Goal: Communication & Community: Participate in discussion

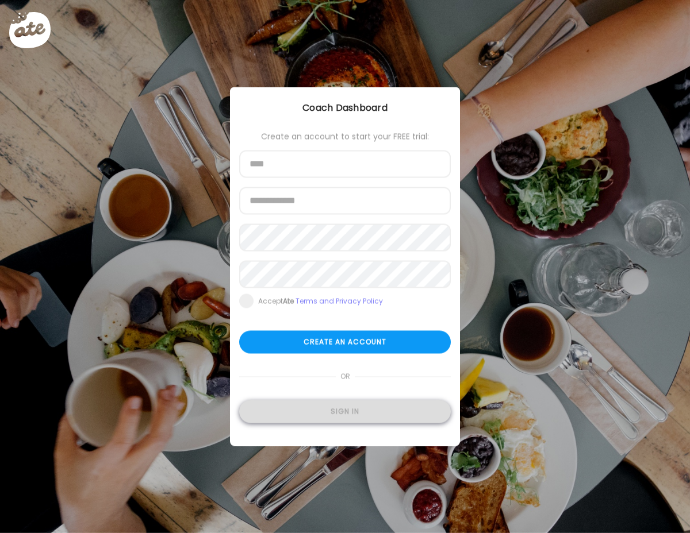
click at [350, 412] on div "Sign in" at bounding box center [345, 412] width 212 height 23
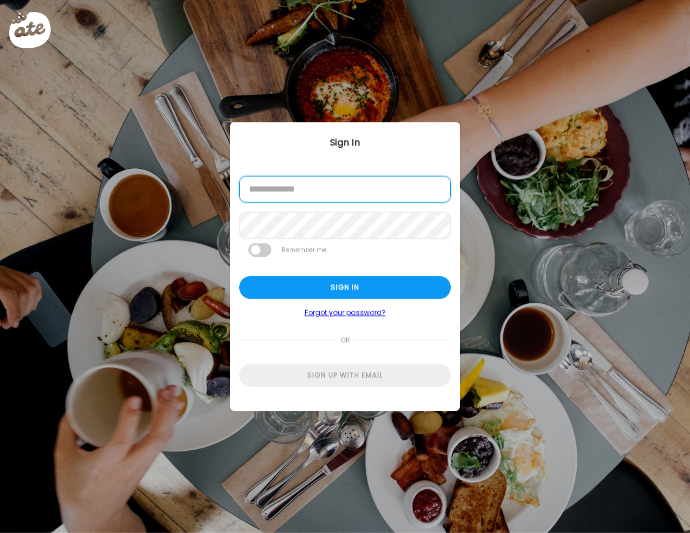
click at [328, 187] on input "email" at bounding box center [345, 189] width 212 height 26
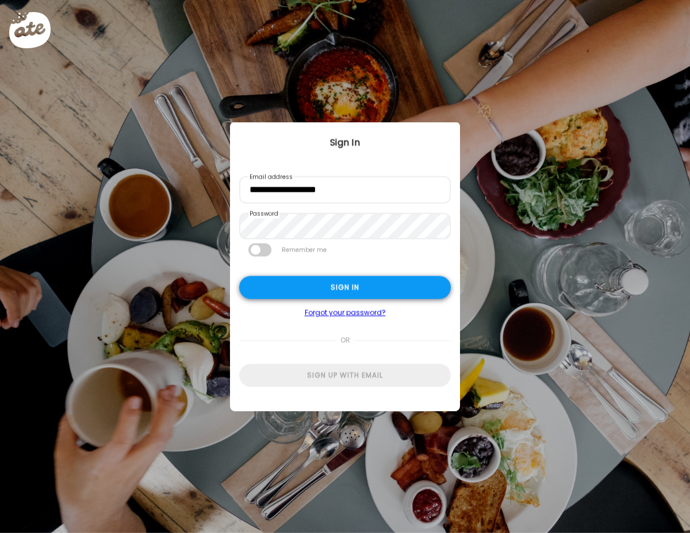
click at [309, 295] on div "Sign in" at bounding box center [345, 287] width 212 height 23
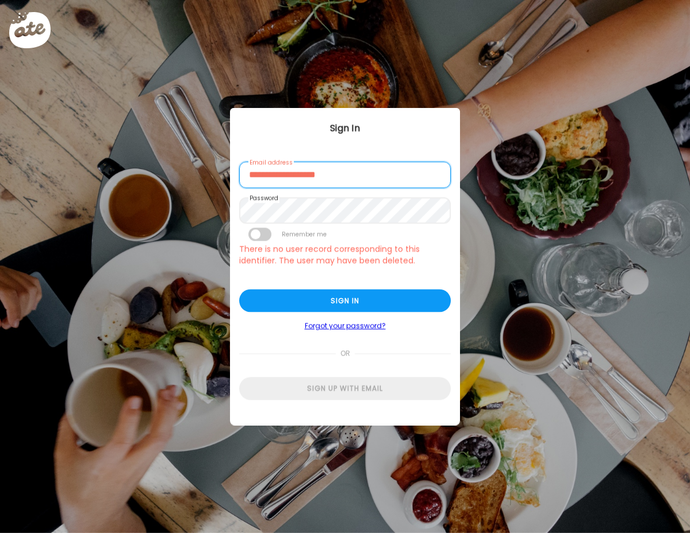
click at [299, 178] on input "**********" at bounding box center [345, 175] width 212 height 26
type input "**********"
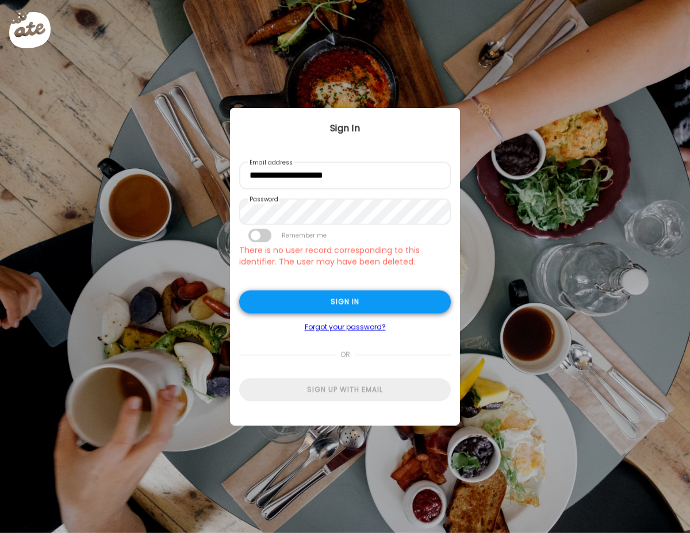
click at [321, 301] on div "Sign in" at bounding box center [345, 302] width 212 height 23
type input "**********"
type textarea "**********"
type input "**********"
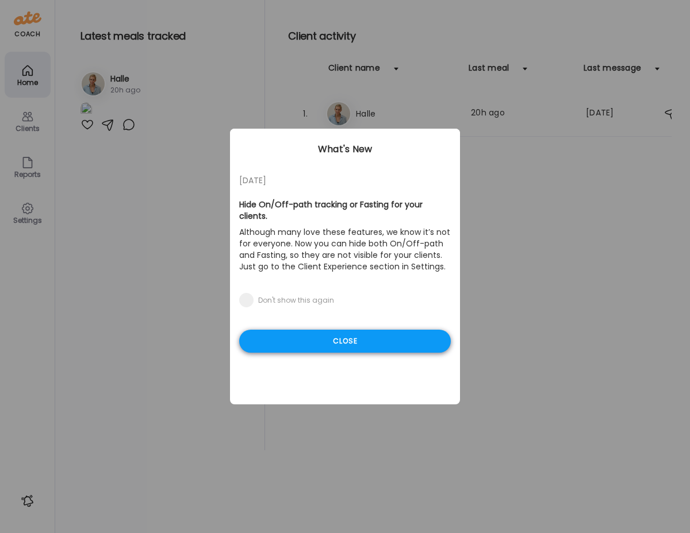
click at [385, 331] on div "Close" at bounding box center [345, 341] width 212 height 23
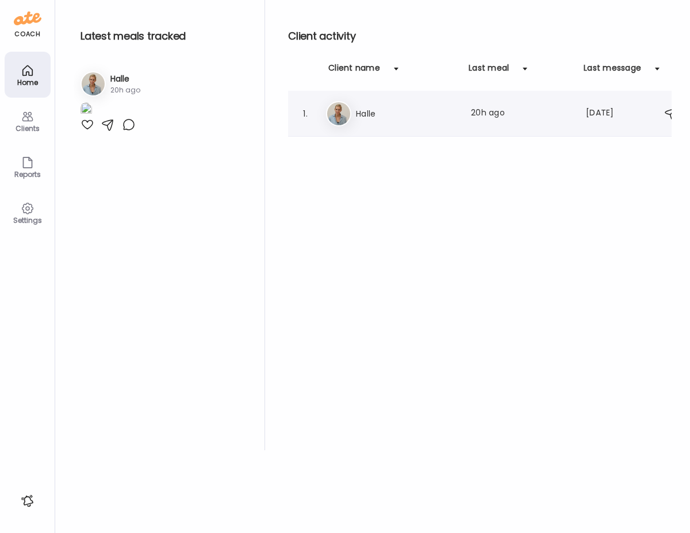
click at [405, 126] on div "1. Ha Halle Last meal: 20h ago Last message: [DATE] You: I do not blame you!" at bounding box center [486, 114] width 397 height 46
click at [387, 124] on div "Ha Halle Last meal: 20h ago Last message: [DATE] You: I do not blame you!" at bounding box center [488, 113] width 324 height 25
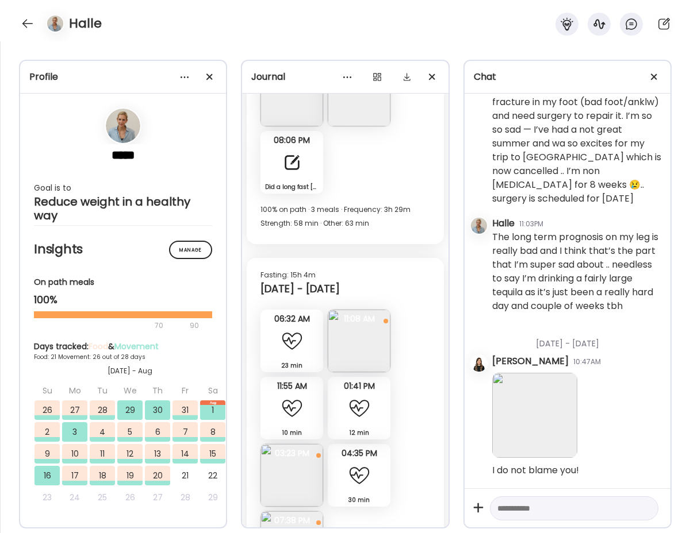
scroll to position [9916, 0]
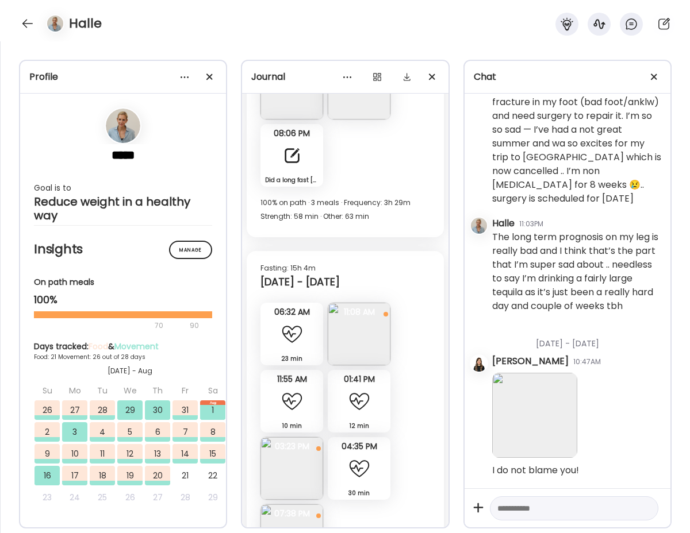
click at [365, 331] on img at bounding box center [359, 334] width 63 height 63
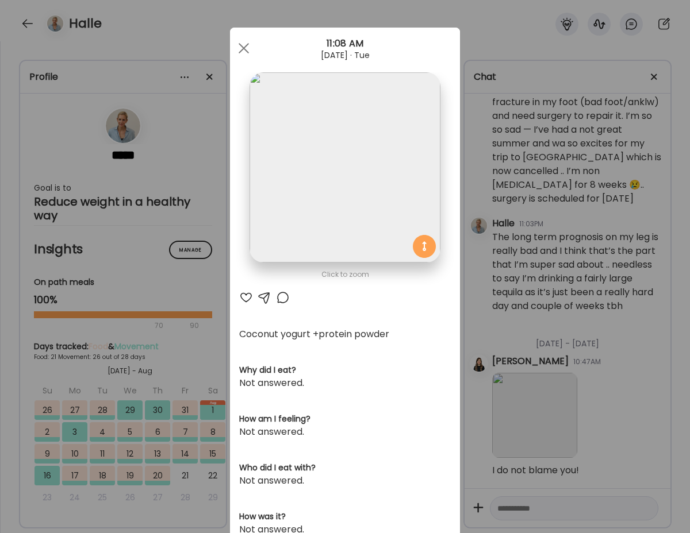
click at [247, 295] on div at bounding box center [246, 298] width 14 height 14
click at [242, 51] on div at bounding box center [243, 48] width 23 height 23
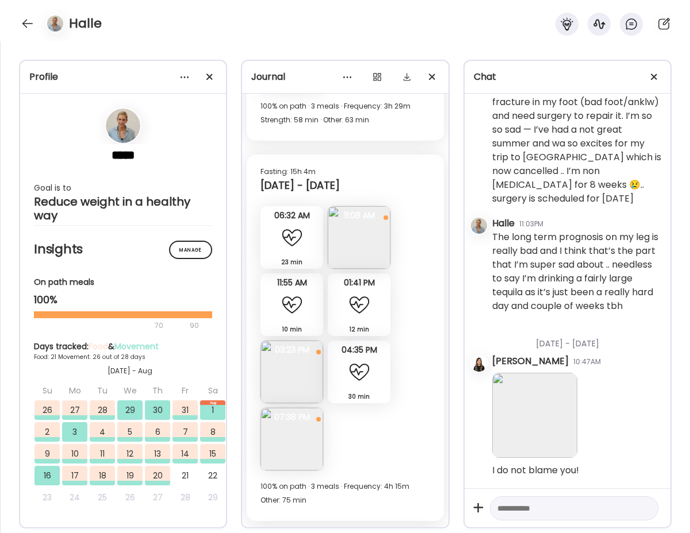
scroll to position [10020, 0]
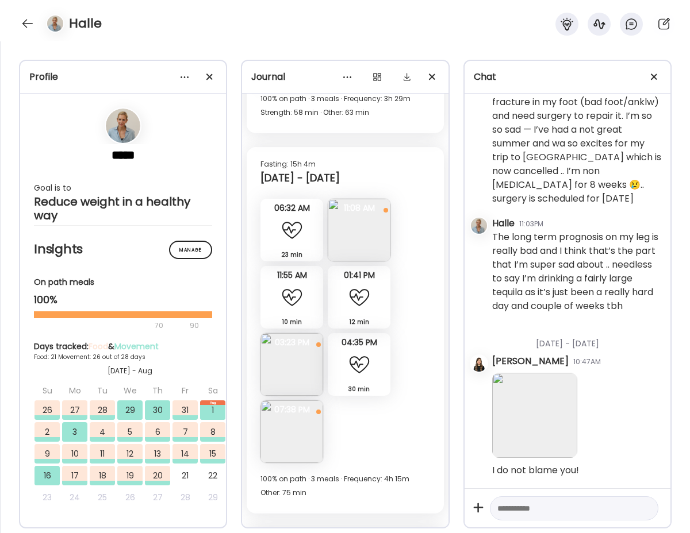
click at [286, 363] on img at bounding box center [291, 364] width 63 height 63
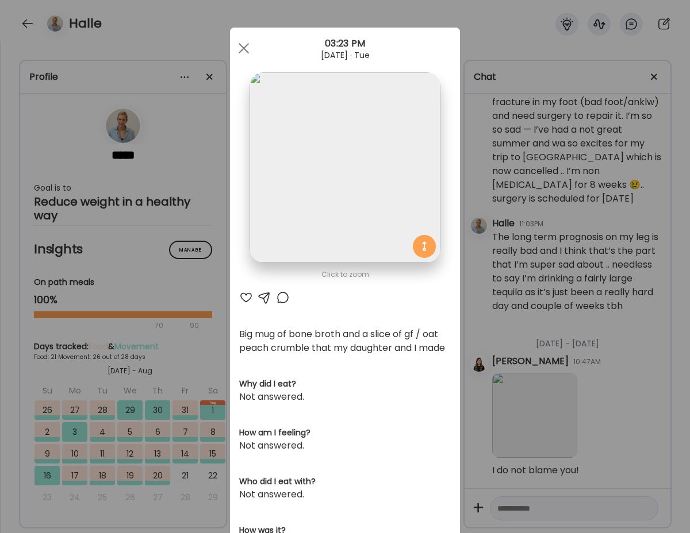
click at [244, 297] on div at bounding box center [246, 298] width 14 height 14
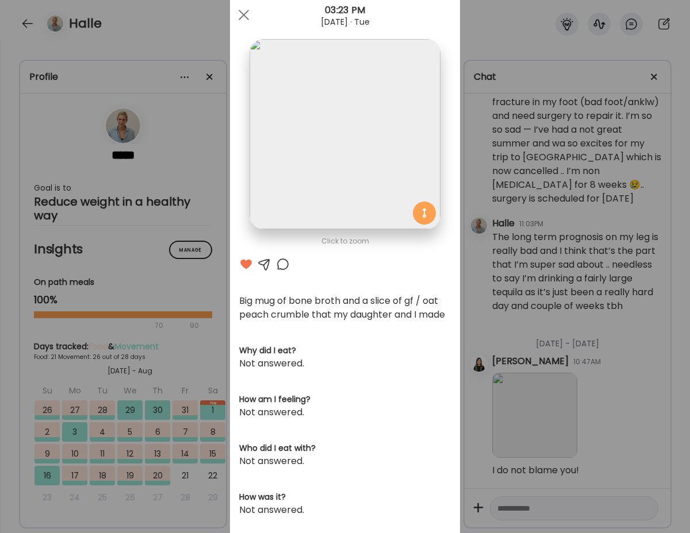
scroll to position [0, 0]
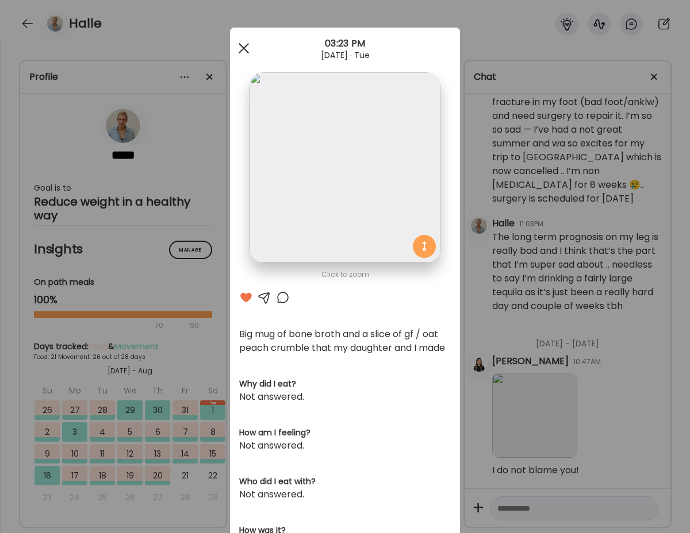
click at [244, 47] on span at bounding box center [244, 48] width 10 height 10
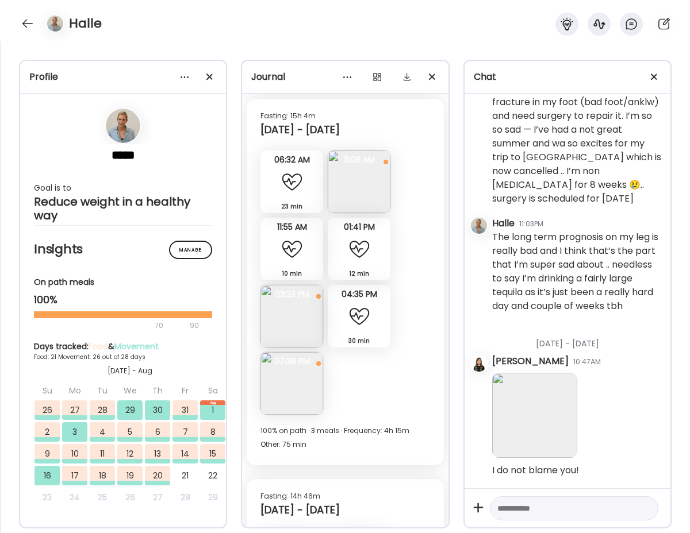
scroll to position [10084, 0]
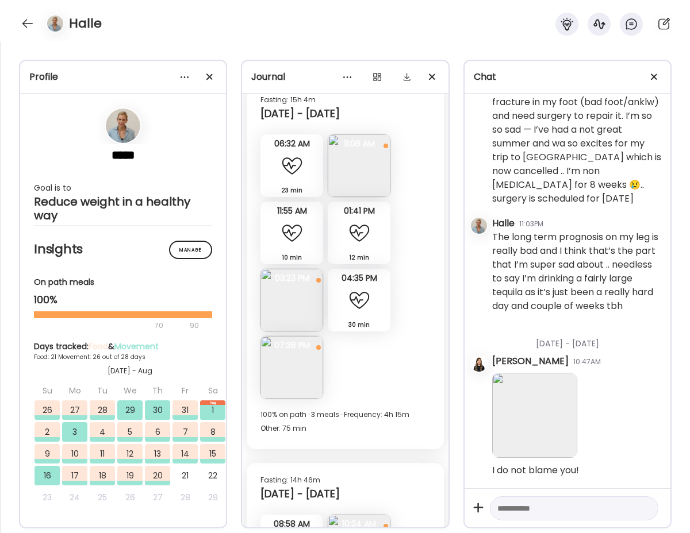
click at [288, 377] on img at bounding box center [291, 367] width 63 height 63
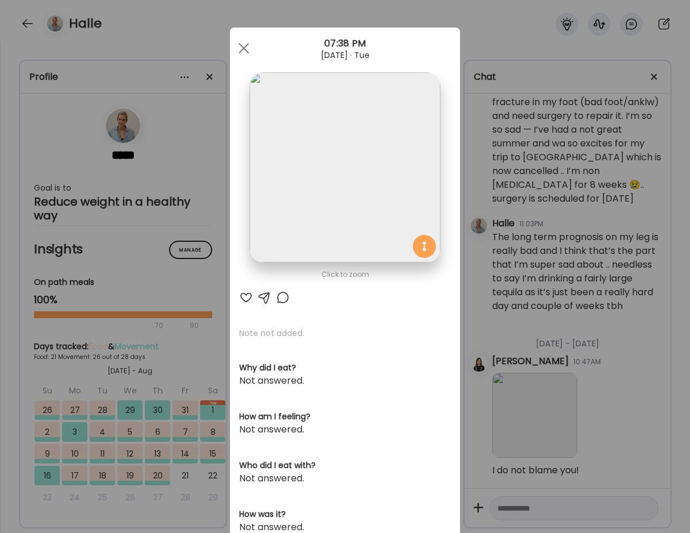
click at [247, 296] on div at bounding box center [246, 298] width 14 height 14
click at [244, 48] on span at bounding box center [244, 48] width 10 height 10
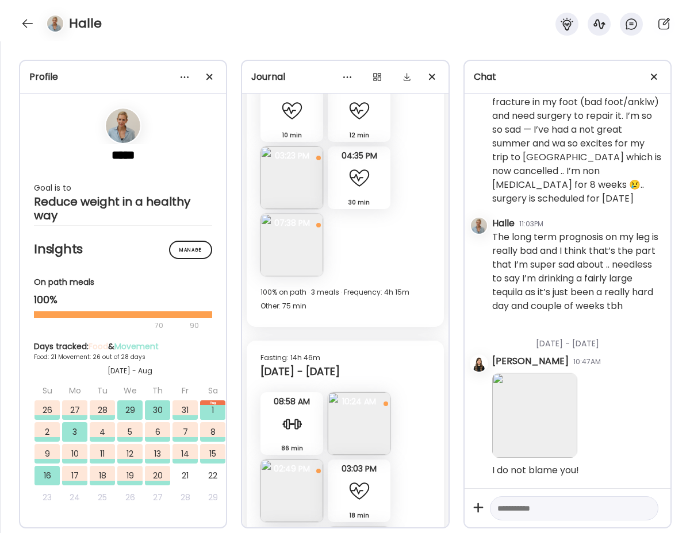
scroll to position [10383, 0]
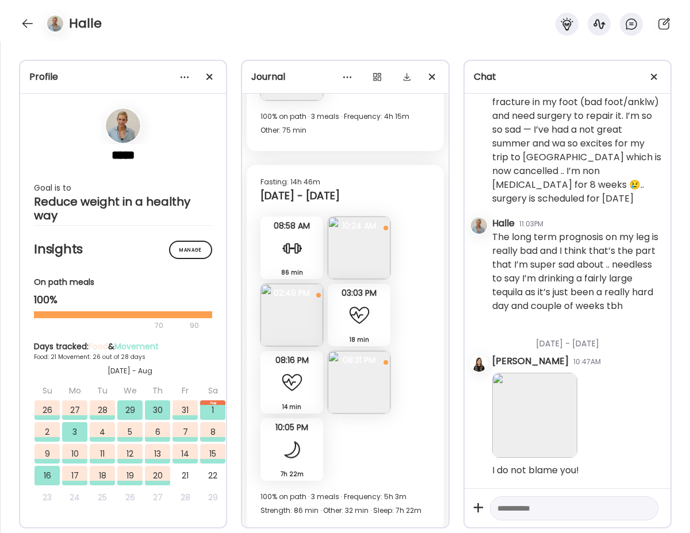
click at [364, 255] on img at bounding box center [359, 248] width 63 height 63
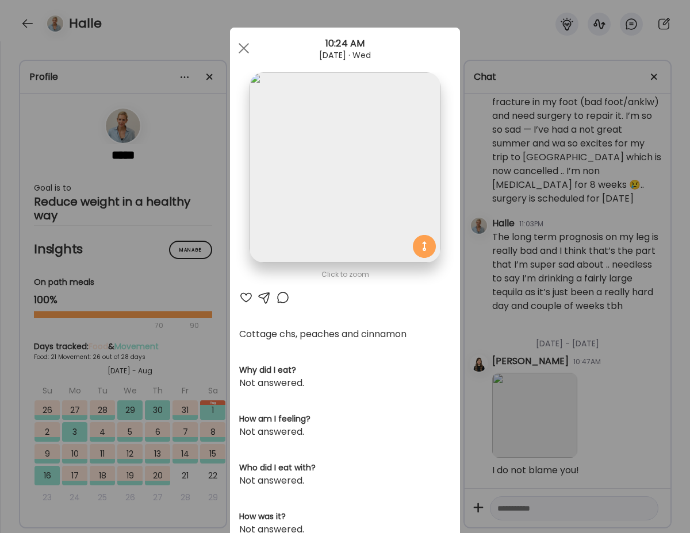
click at [245, 299] on div at bounding box center [246, 298] width 14 height 14
click at [264, 298] on div at bounding box center [265, 298] width 14 height 14
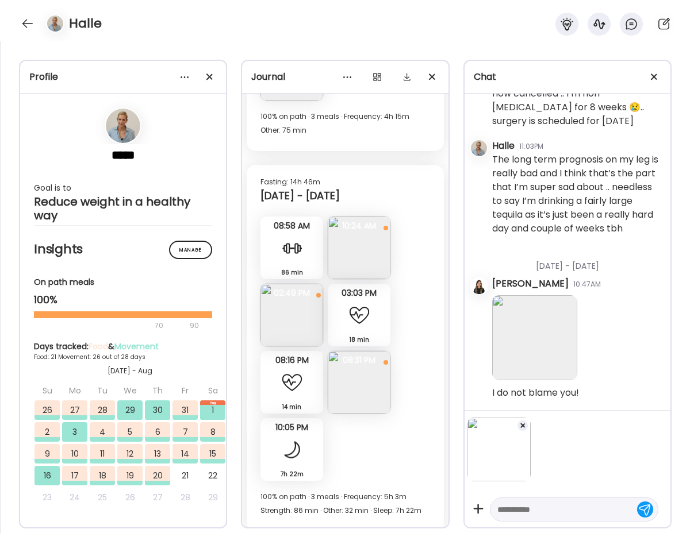
click at [546, 508] on textarea at bounding box center [563, 510] width 133 height 14
type textarea "******"
click at [643, 508] on div at bounding box center [645, 509] width 16 height 16
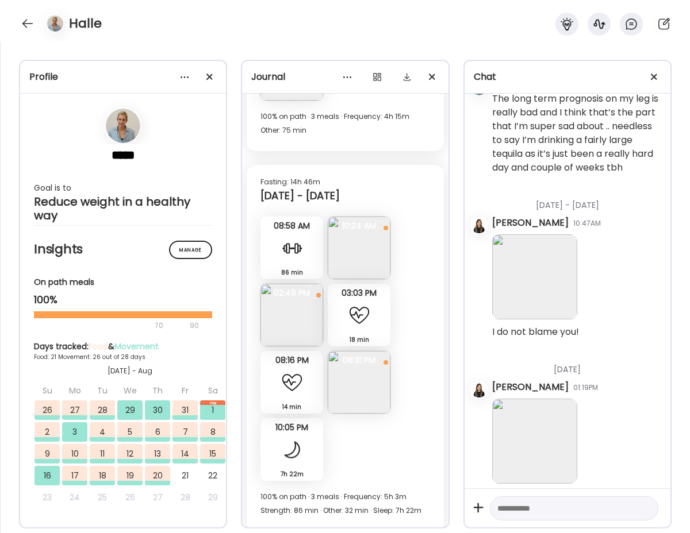
scroll to position [48702, 0]
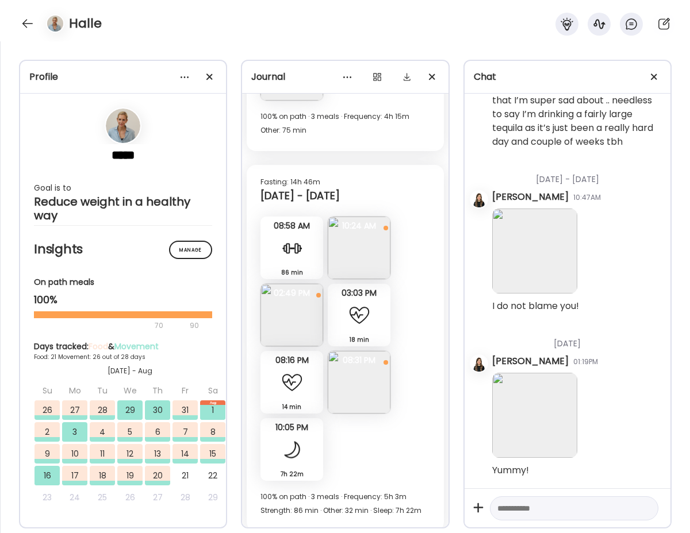
click at [299, 319] on img at bounding box center [291, 315] width 63 height 63
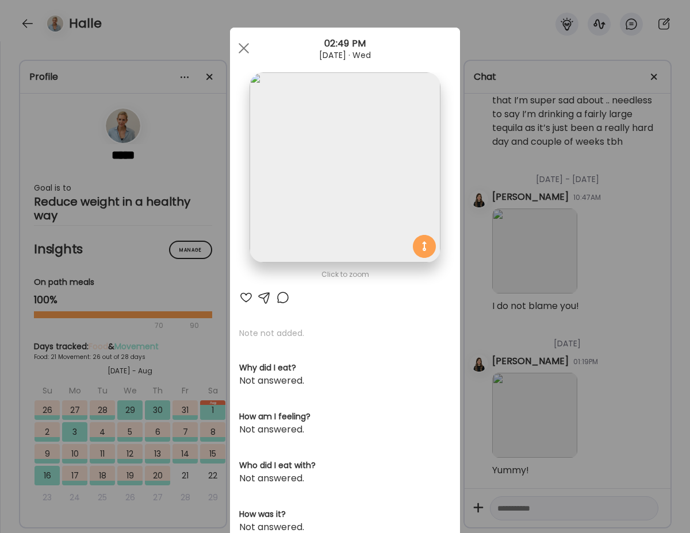
click at [242, 299] on div at bounding box center [246, 298] width 14 height 14
click at [242, 52] on div at bounding box center [243, 48] width 23 height 23
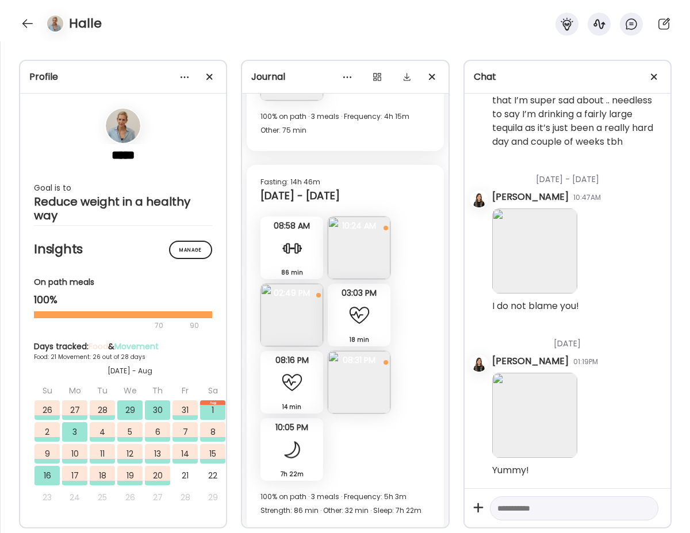
click at [344, 395] on img at bounding box center [359, 382] width 63 height 63
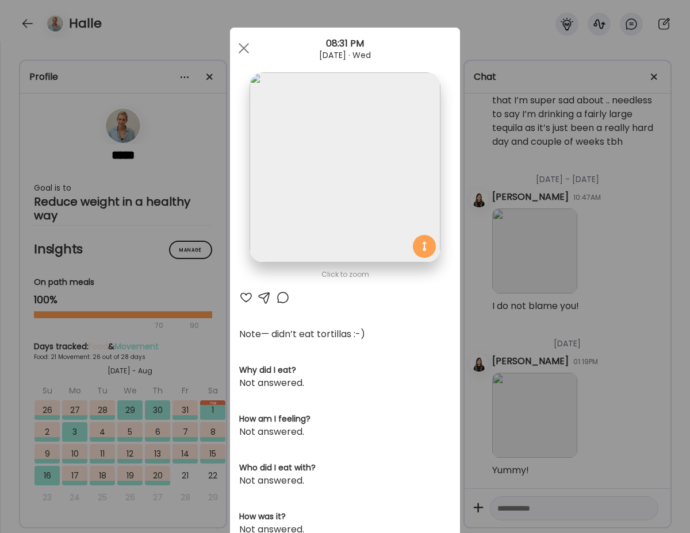
click at [245, 302] on div at bounding box center [246, 298] width 14 height 14
click at [239, 45] on div at bounding box center [243, 48] width 23 height 23
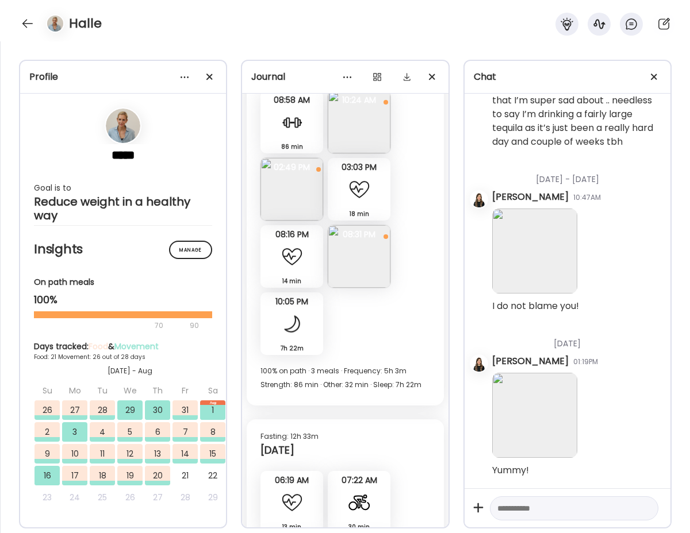
scroll to position [10637, 0]
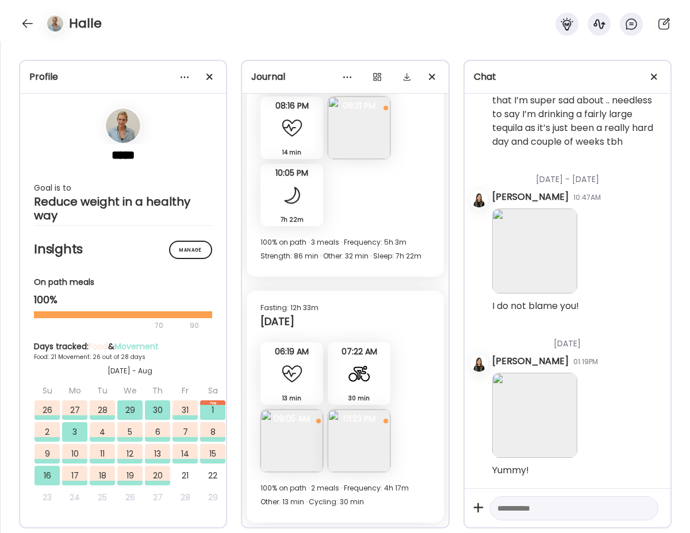
click at [297, 452] on img at bounding box center [291, 441] width 63 height 63
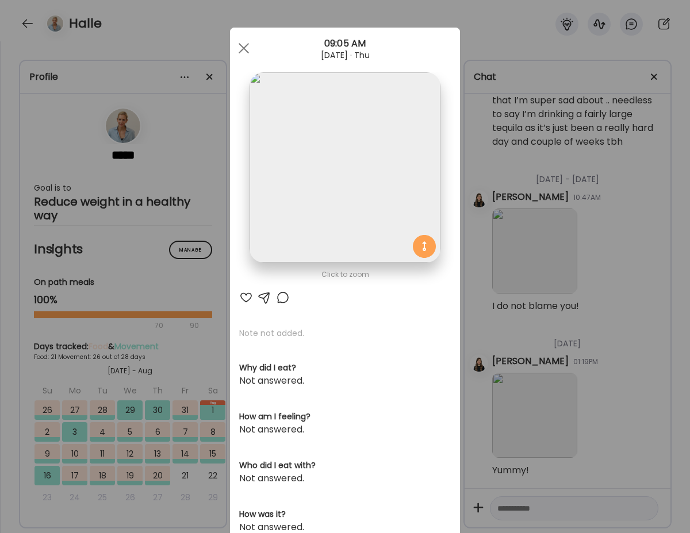
click at [247, 295] on div at bounding box center [246, 298] width 14 height 14
click at [243, 51] on div at bounding box center [243, 48] width 23 height 23
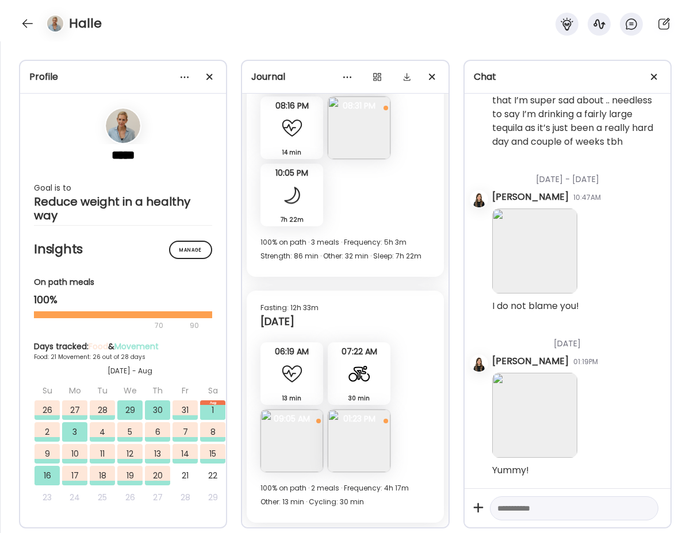
click at [355, 448] on img at bounding box center [359, 441] width 63 height 63
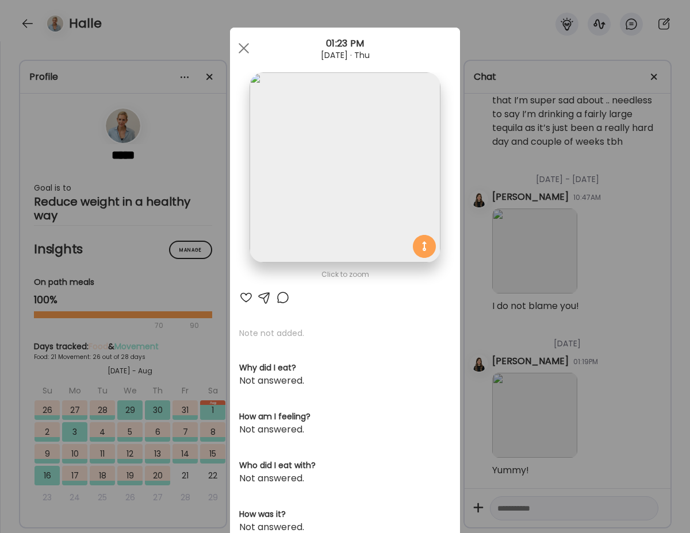
click at [245, 298] on div at bounding box center [246, 298] width 14 height 14
click at [243, 45] on div at bounding box center [243, 48] width 23 height 23
